Goal: Task Accomplishment & Management: Complete application form

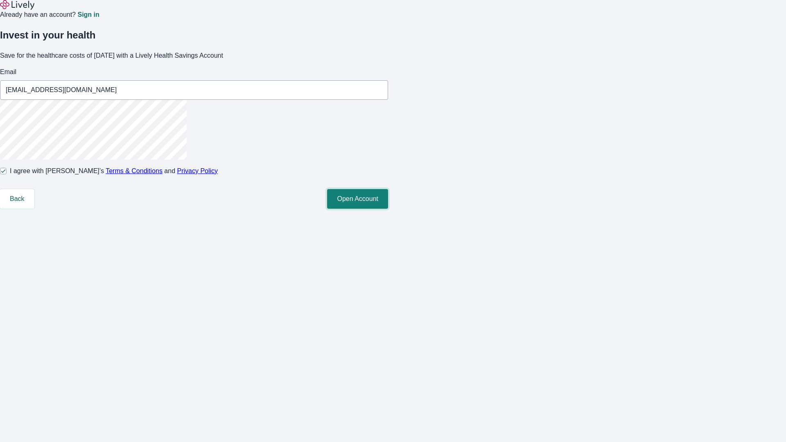
click at [388, 209] on button "Open Account" at bounding box center [357, 199] width 61 height 20
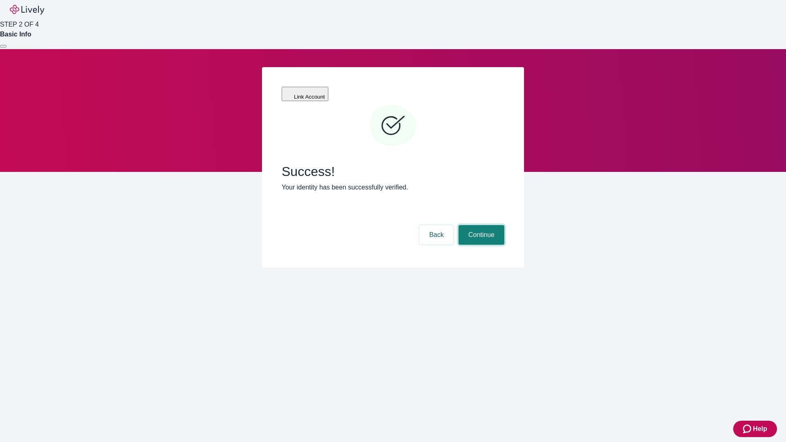
click at [480, 225] on button "Continue" at bounding box center [481, 235] width 46 height 20
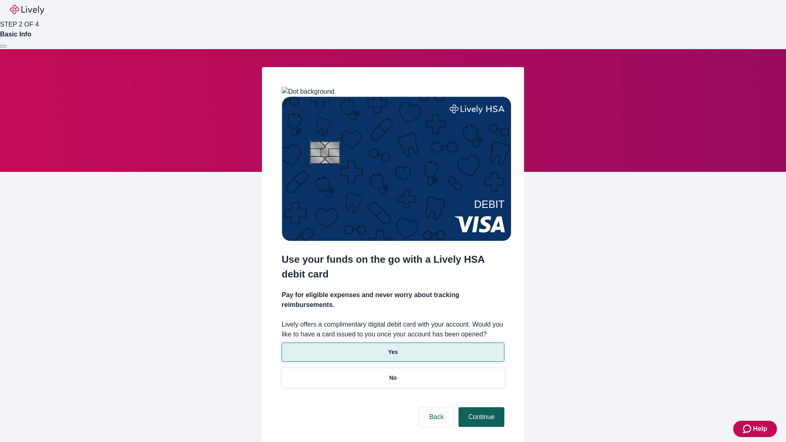
click at [392, 348] on p "Yes" at bounding box center [393, 352] width 10 height 9
click at [480, 407] on button "Continue" at bounding box center [481, 417] width 46 height 20
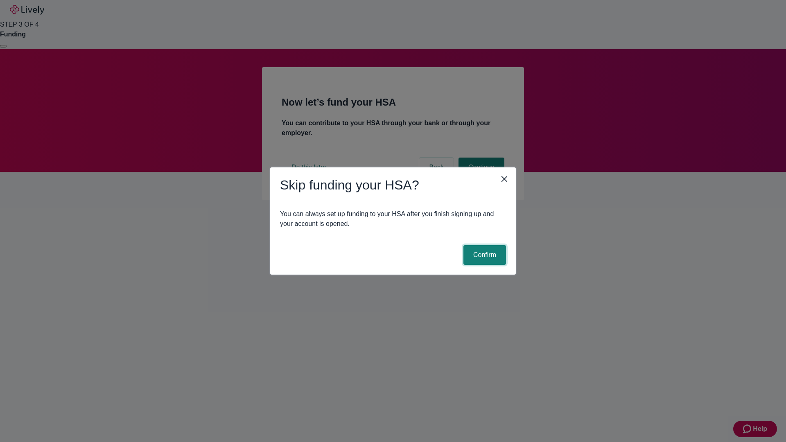
click at [483, 255] on button "Confirm" at bounding box center [484, 255] width 43 height 20
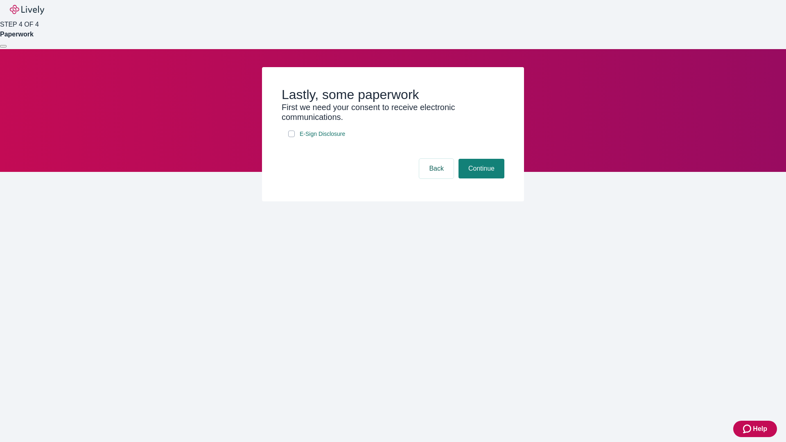
click at [291, 137] on input "E-Sign Disclosure" at bounding box center [291, 134] width 7 height 7
checkbox input "true"
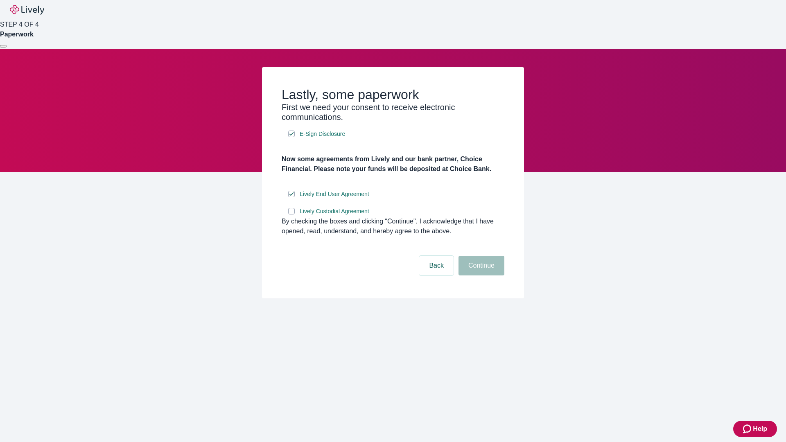
click at [291, 214] on input "Lively Custodial Agreement" at bounding box center [291, 211] width 7 height 7
checkbox input "true"
click at [480, 275] on button "Continue" at bounding box center [481, 266] width 46 height 20
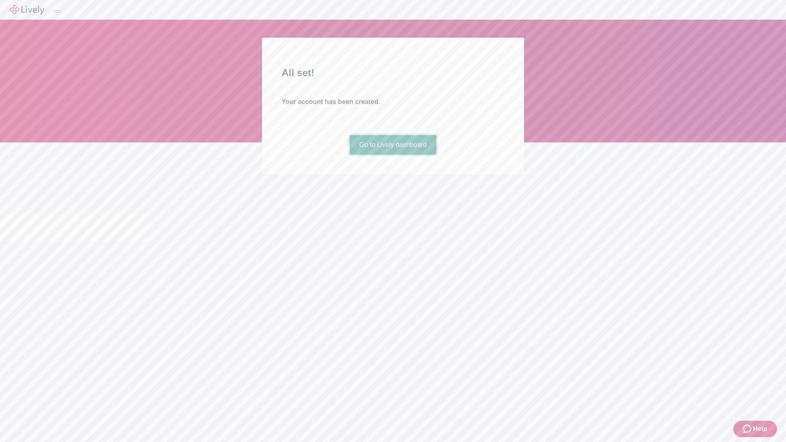
click at [392, 155] on link "Go to Lively dashboard" at bounding box center [392, 145] width 87 height 20
